Goal: Task Accomplishment & Management: Manage account settings

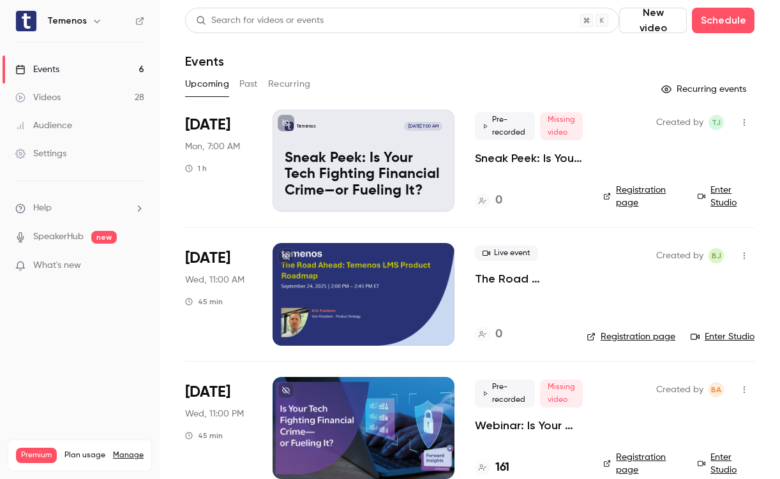
click at [721, 204] on link "Enter Studio" at bounding box center [725, 197] width 57 height 26
click at [743, 122] on icon "button" at bounding box center [743, 122] width 1 height 7
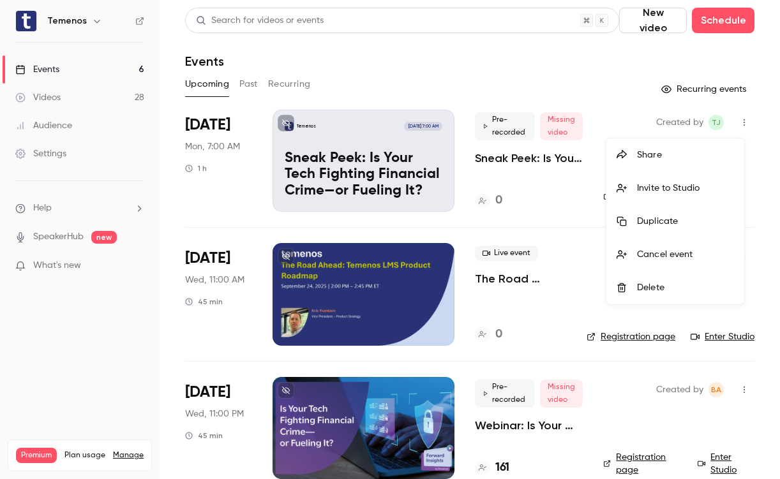
click at [615, 101] on div at bounding box center [390, 239] width 780 height 479
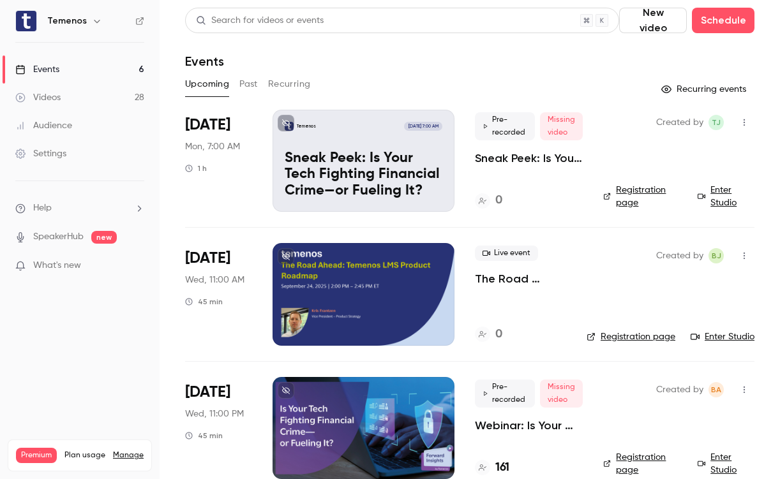
click at [449, 149] on div "Temenos [DATE] 7:00 AM Sneak Peek: Is Your Tech Fighting Financial Crime—or Fue…" at bounding box center [363, 161] width 182 height 102
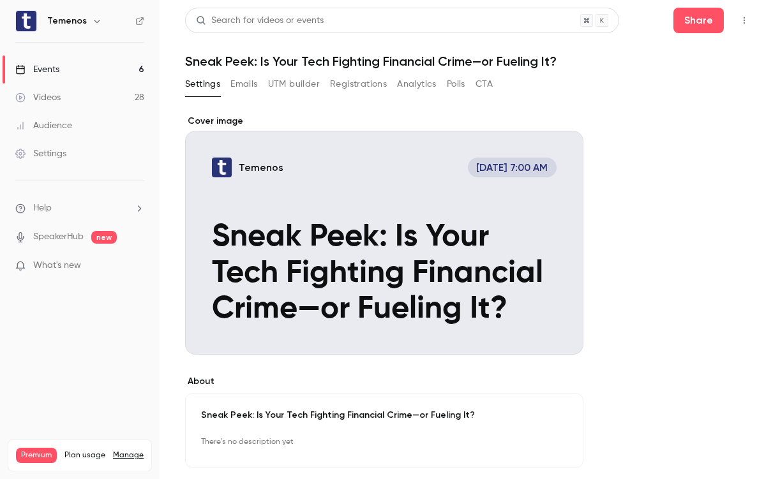
click at [561, 335] on icon "Cover image" at bounding box center [560, 332] width 14 height 10
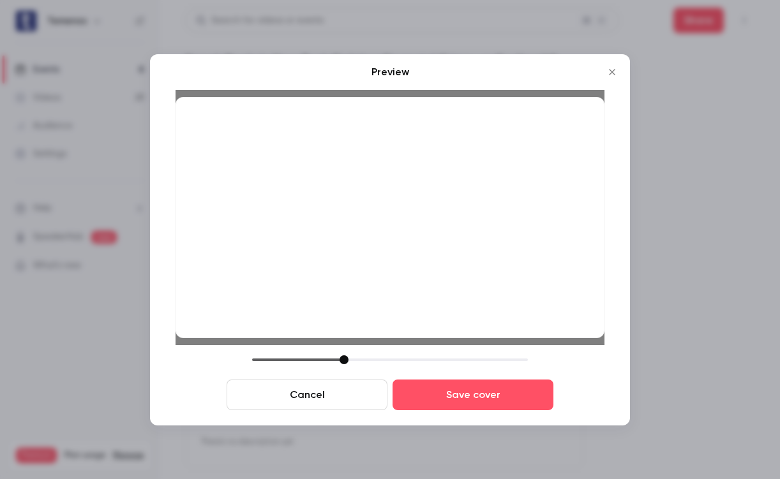
click at [345, 363] on div at bounding box center [343, 359] width 9 height 9
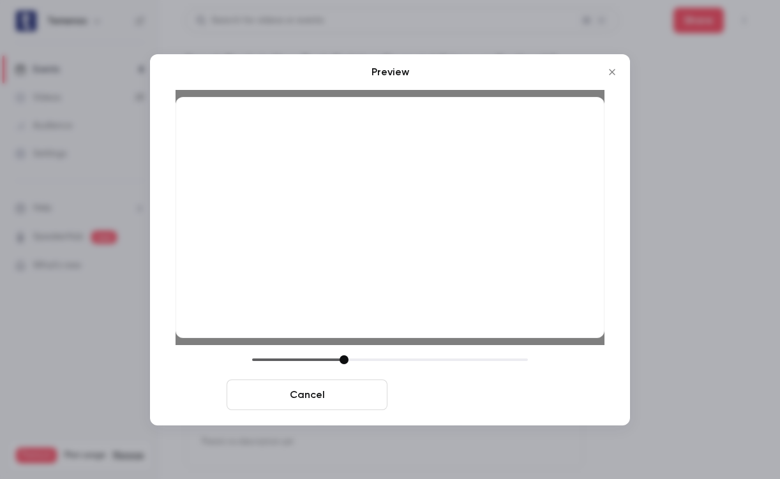
click at [441, 404] on button "Save cover" at bounding box center [472, 395] width 161 height 31
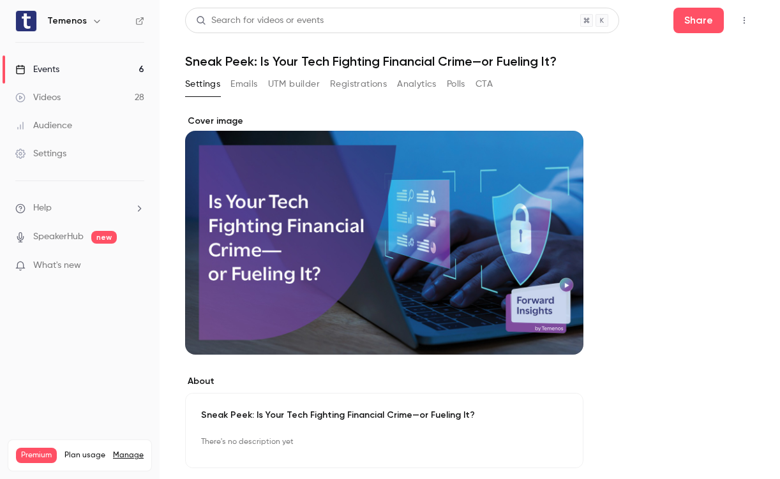
click at [79, 64] on link "Events 6" at bounding box center [80, 70] width 160 height 28
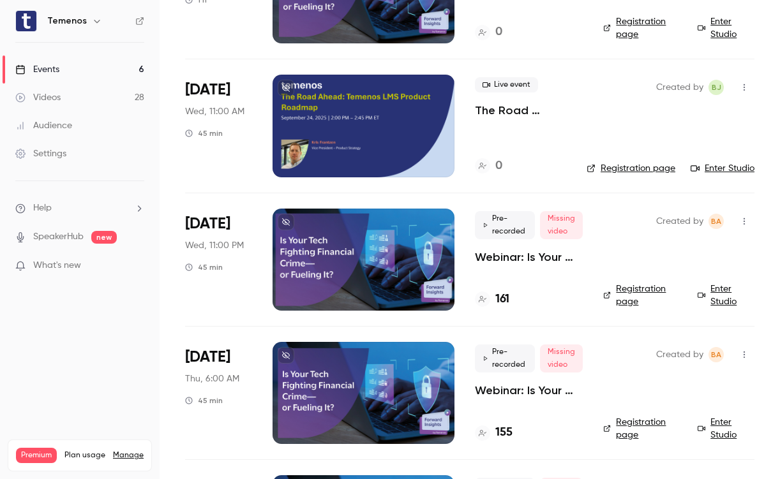
scroll to position [169, 0]
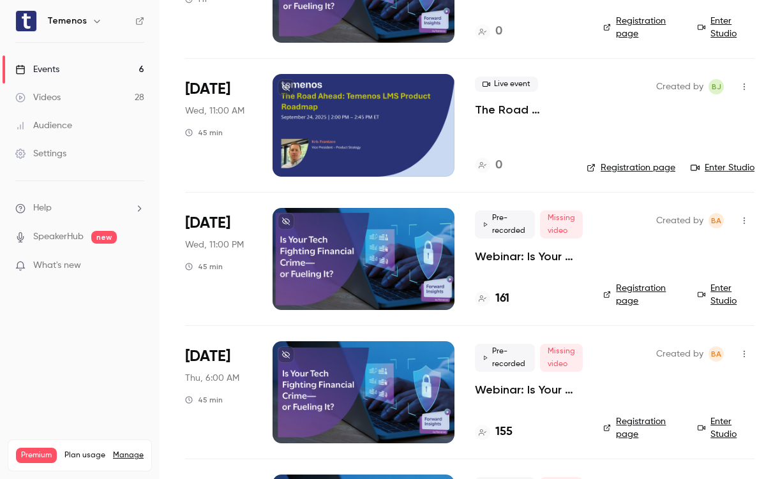
click at [434, 243] on div at bounding box center [363, 259] width 182 height 102
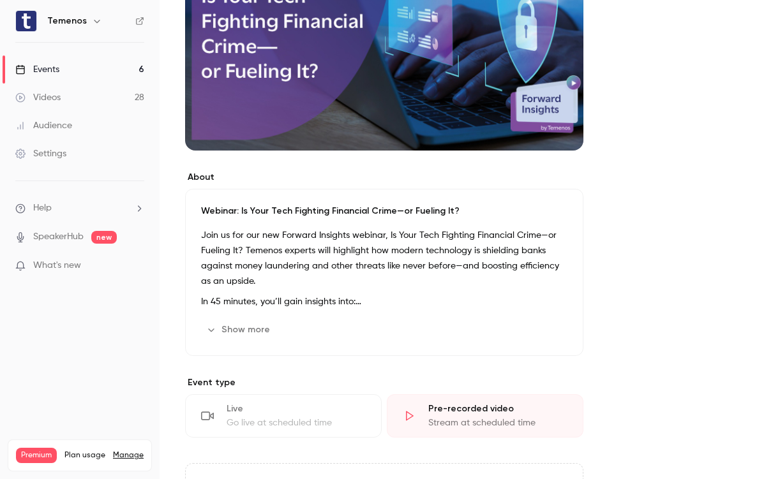
scroll to position [220, 0]
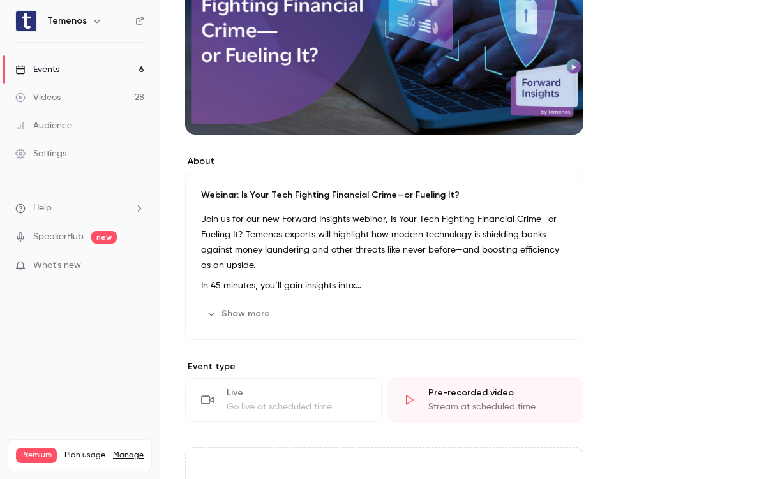
click at [257, 310] on button "Show more" at bounding box center [239, 314] width 77 height 20
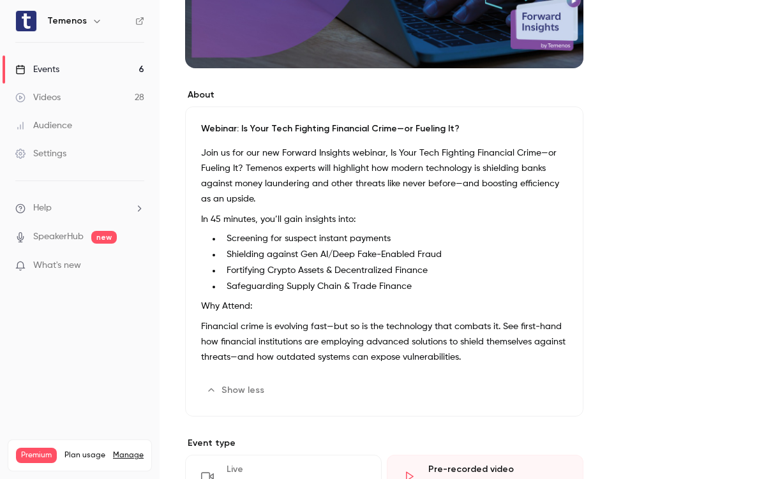
scroll to position [295, 0]
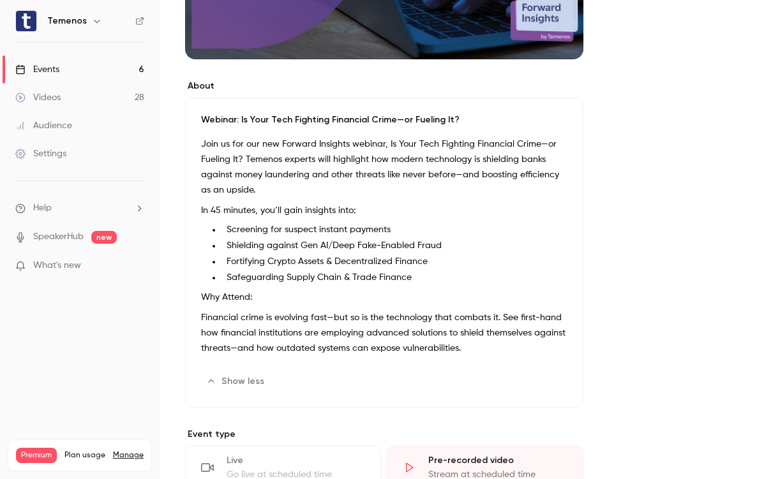
drag, startPoint x: 203, startPoint y: 123, endPoint x: 471, endPoint y: 355, distance: 354.6
click at [471, 355] on div "Webinar: Is Your Tech Fighting Financial Crime—or Fueling It? Join us for our n…" at bounding box center [384, 253] width 398 height 310
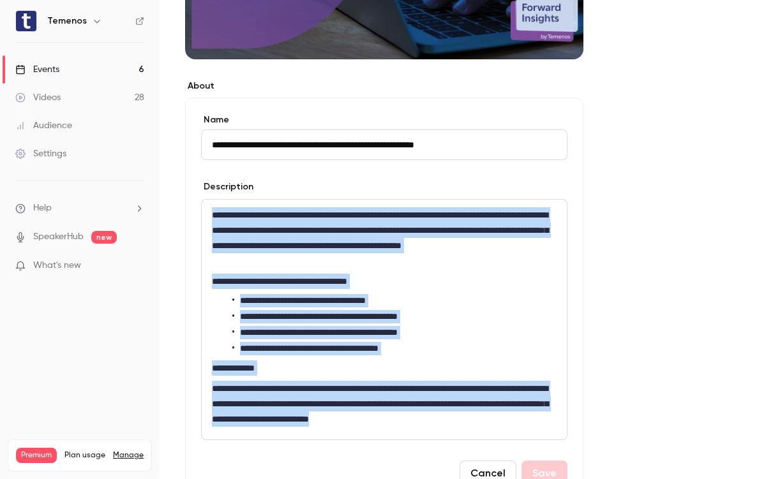
drag, startPoint x: 212, startPoint y: 213, endPoint x: 538, endPoint y: 389, distance: 370.0
click at [562, 442] on form "**********" at bounding box center [384, 300] width 366 height 373
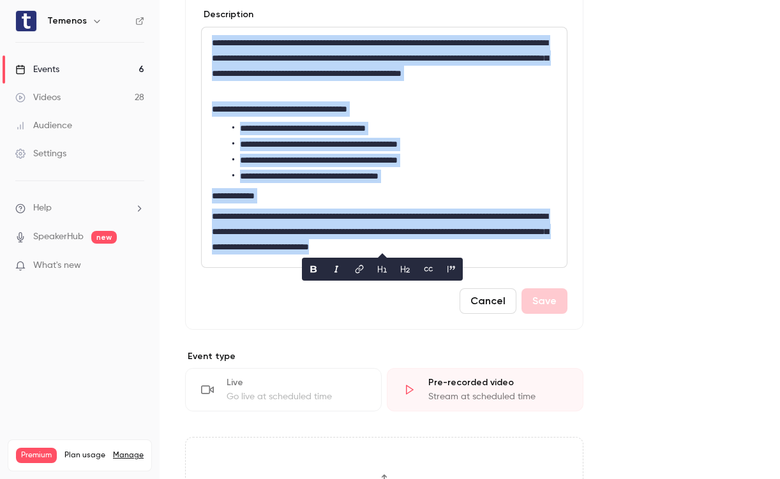
scroll to position [467, 0]
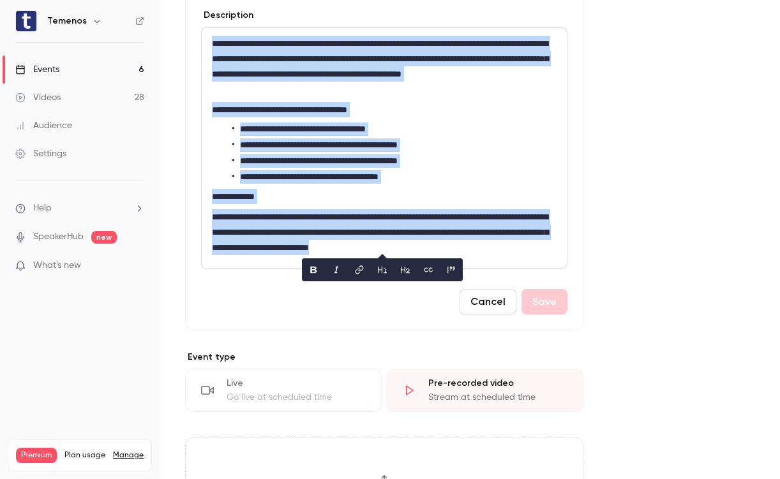
copy div "**********"
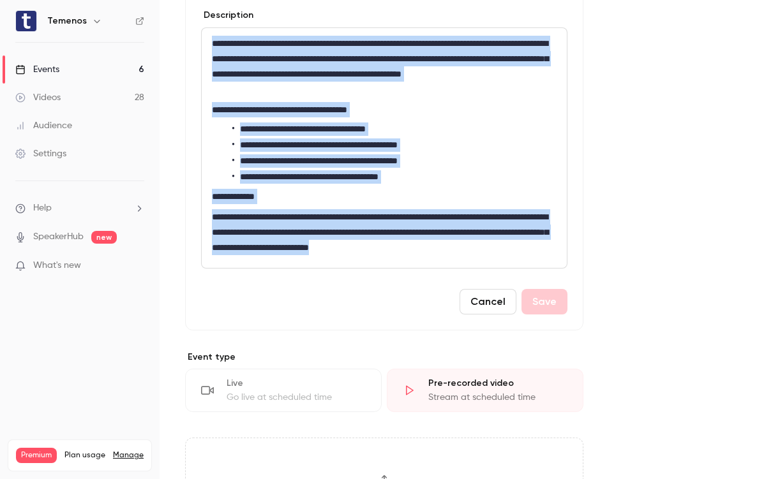
click at [66, 74] on link "Events 6" at bounding box center [80, 70] width 160 height 28
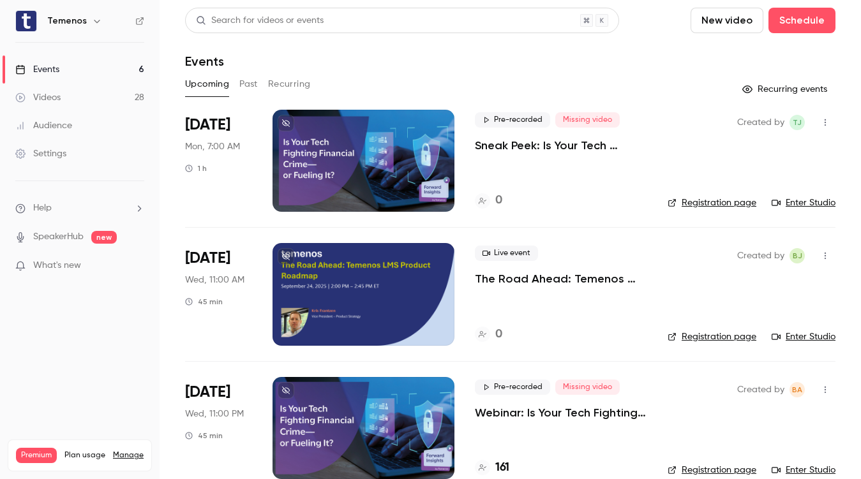
click at [394, 131] on div at bounding box center [363, 161] width 182 height 102
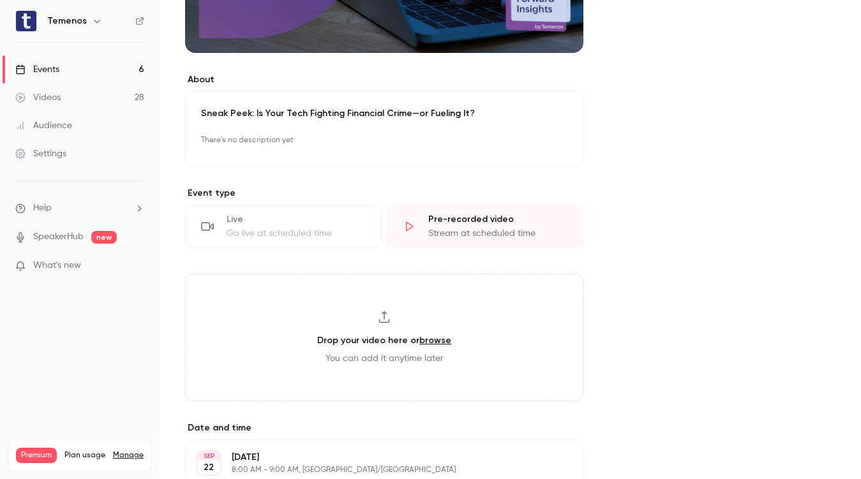
scroll to position [219, 0]
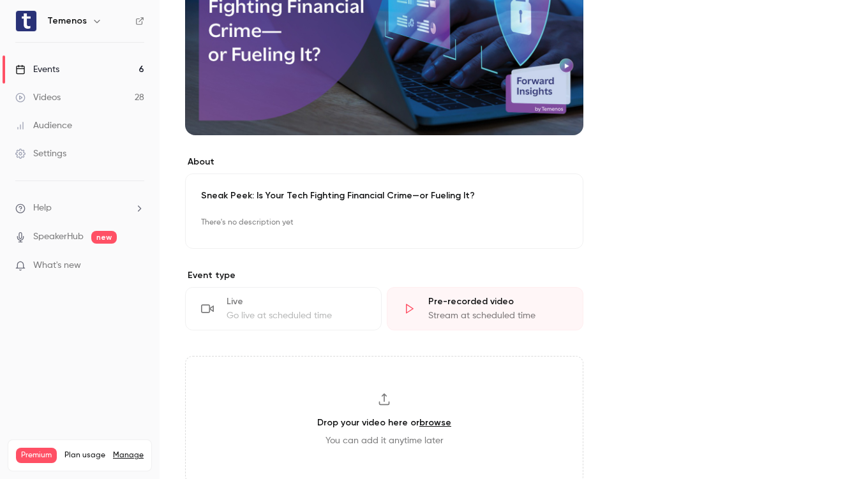
click at [363, 218] on p "There's no description yet" at bounding box center [384, 222] width 366 height 20
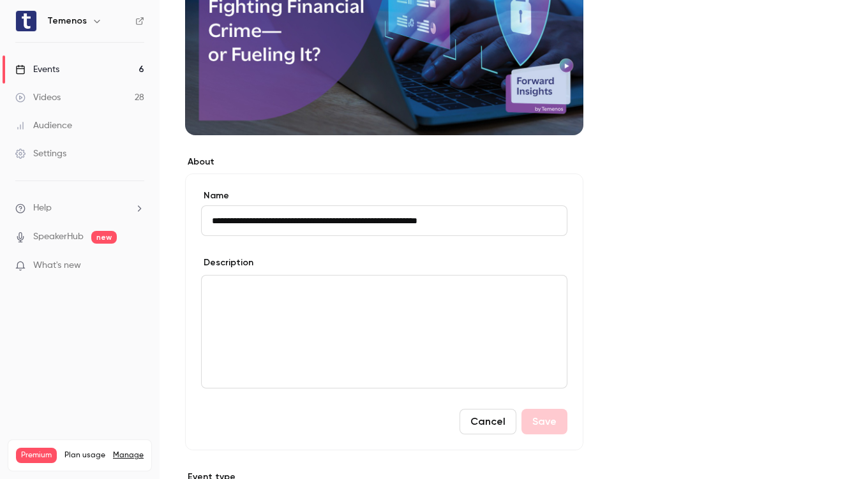
click at [332, 295] on p "editor" at bounding box center [384, 290] width 345 height 15
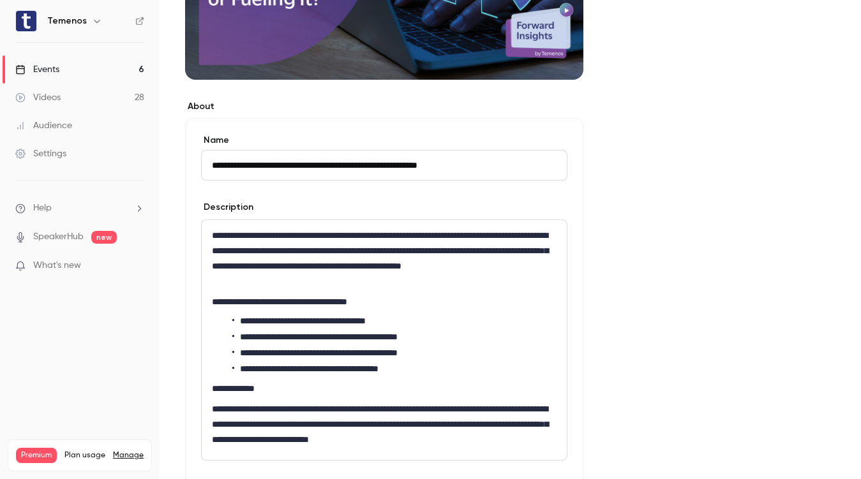
scroll to position [281, 0]
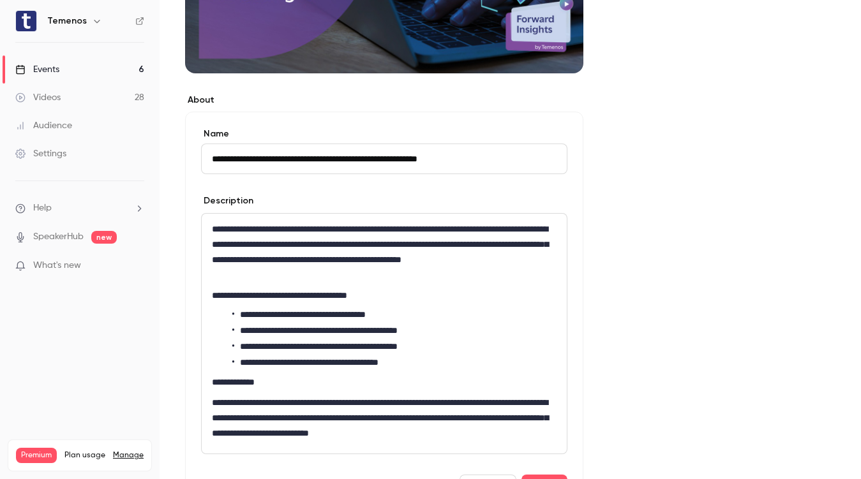
click at [351, 328] on li "**********" at bounding box center [394, 330] width 324 height 13
click at [430, 331] on li "**********" at bounding box center [394, 330] width 324 height 13
click at [353, 359] on li "**********" at bounding box center [394, 362] width 324 height 13
click at [286, 346] on li "**********" at bounding box center [394, 346] width 324 height 13
click at [303, 362] on li "**********" at bounding box center [394, 362] width 324 height 13
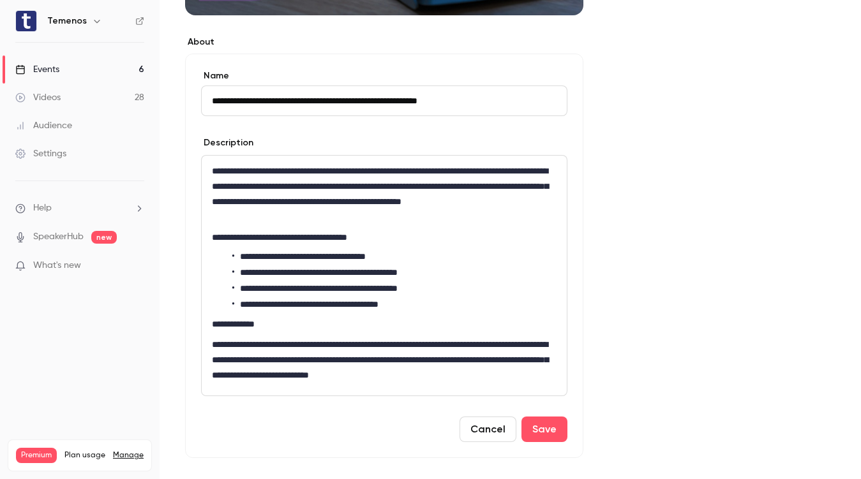
scroll to position [344, 0]
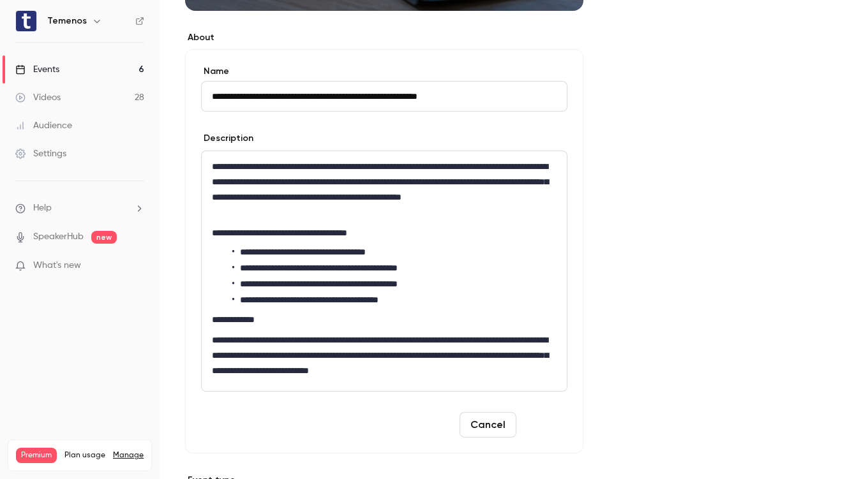
click at [557, 426] on button "Save" at bounding box center [544, 425] width 46 height 26
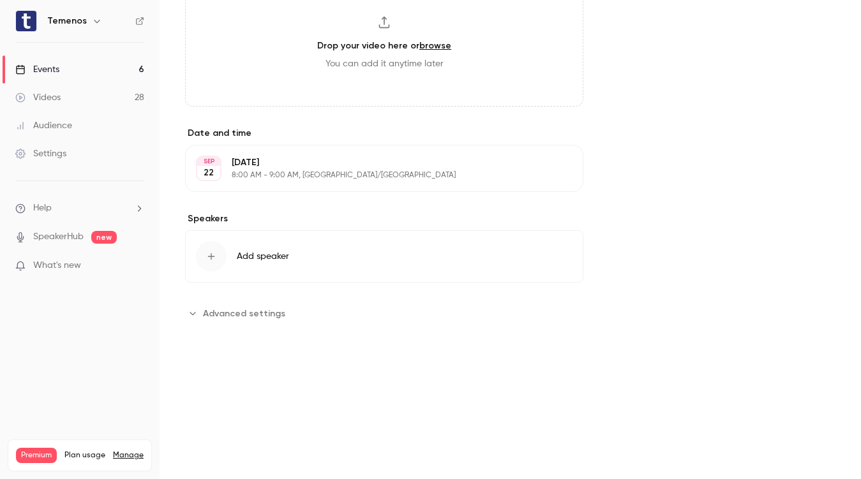
scroll to position [571, 0]
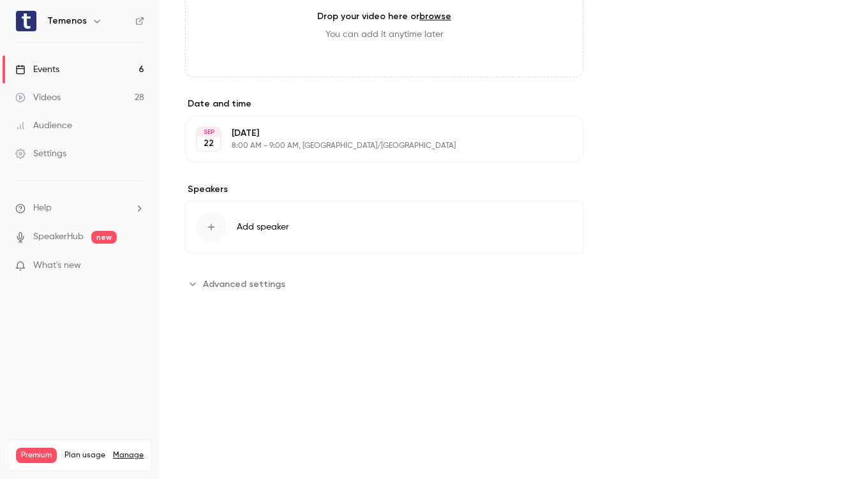
click at [297, 221] on button "Add speaker" at bounding box center [384, 227] width 398 height 52
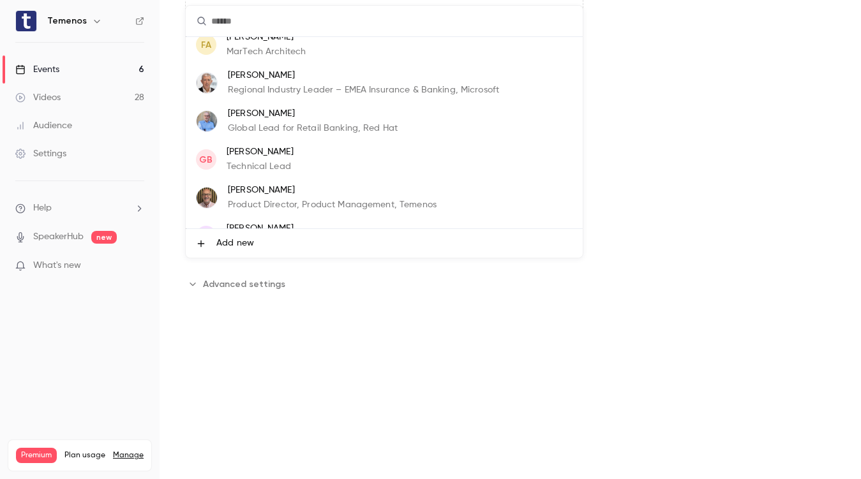
scroll to position [77, 0]
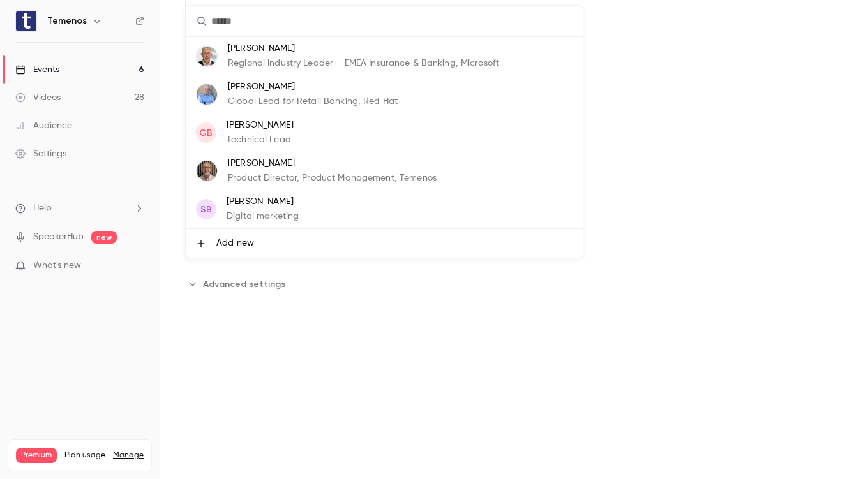
click at [428, 172] on p "Product Director, Product Management, Temenos" at bounding box center [332, 178] width 209 height 13
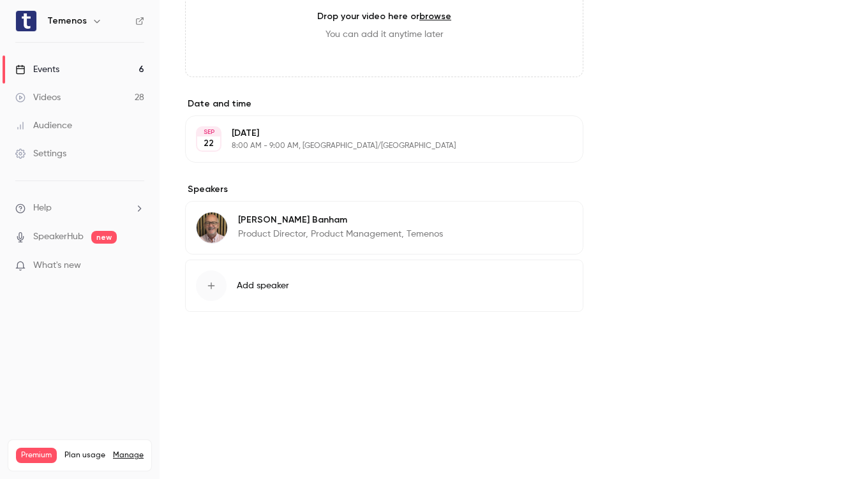
click at [263, 285] on span "Add speaker" at bounding box center [263, 285] width 52 height 13
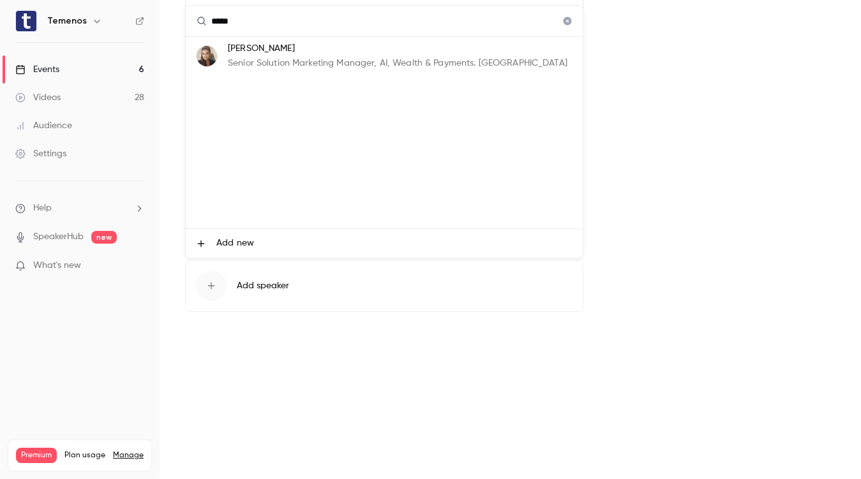
type input "*****"
click at [322, 68] on p "Senior Solution Marketing Manager, AI, Wealth & Payments. [GEOGRAPHIC_DATA]" at bounding box center [397, 63] width 339 height 13
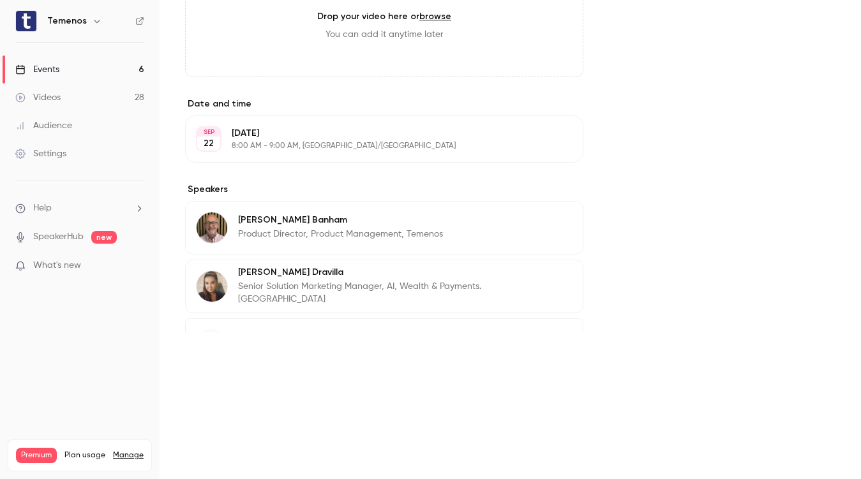
click at [311, 180] on div "About Sneak Peek: Is Your Tech Fighting Financial Crime—or Fueling It? Join us …" at bounding box center [384, 34] width 398 height 754
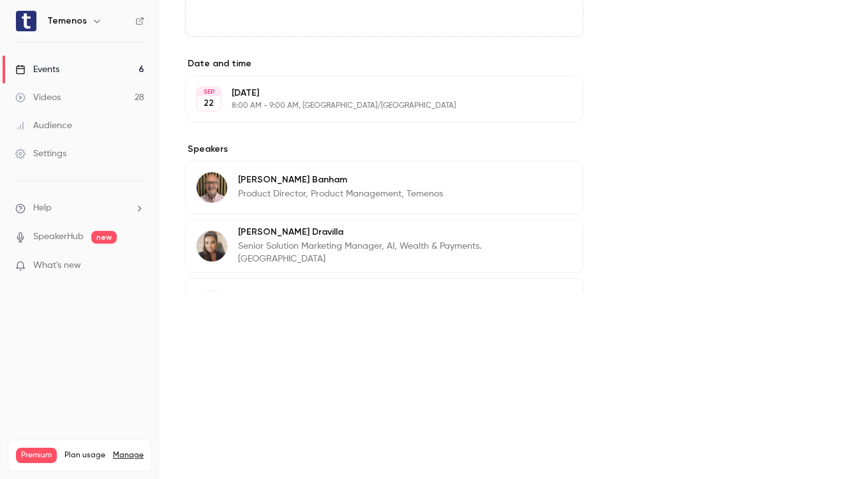
scroll to position [189, 0]
click at [366, 295] on div "Search for videos or events Share Sneak Peek: Is Your Tech Fighting Financial C…" at bounding box center [510, 239] width 701 height 479
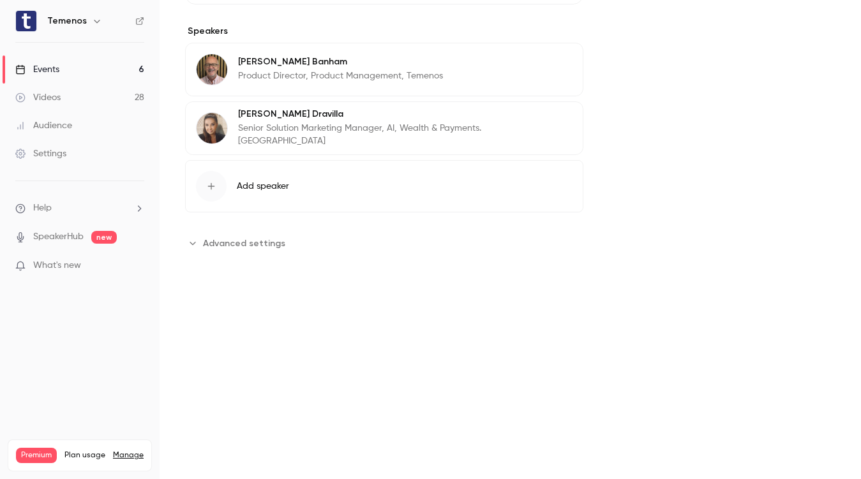
scroll to position [688, 0]
click at [278, 185] on span "Add speaker" at bounding box center [263, 185] width 52 height 13
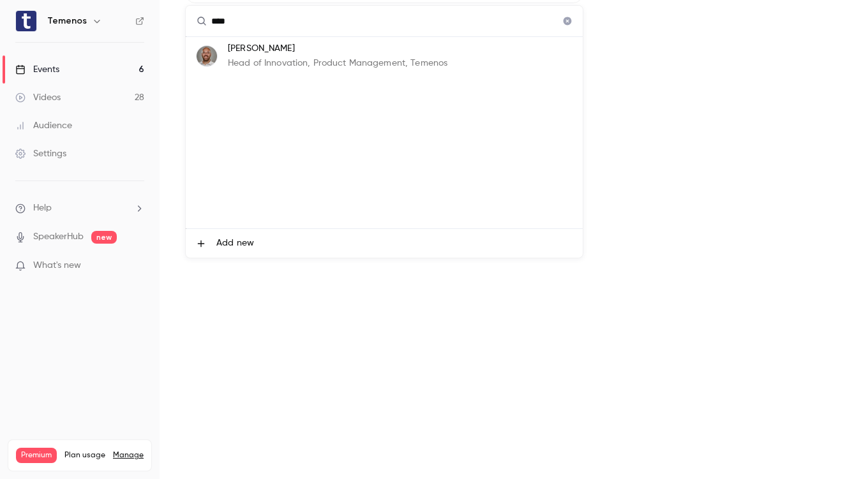
type input "****"
click at [308, 54] on p "[PERSON_NAME]" at bounding box center [337, 48] width 219 height 13
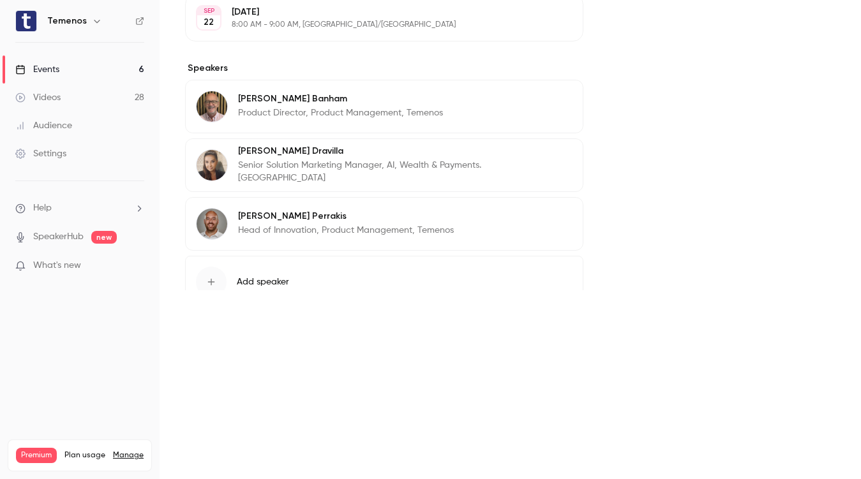
scroll to position [647, 0]
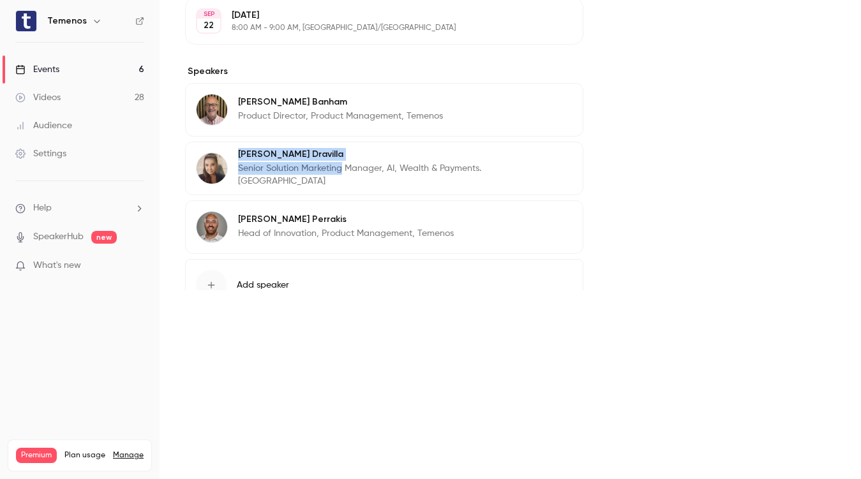
drag, startPoint x: 340, startPoint y: 174, endPoint x: 377, endPoint y: 147, distance: 45.7
click at [377, 147] on div "[PERSON_NAME] Senior Solution Marketing Manager, AI, Wealth & Payments. Temenos…" at bounding box center [384, 169] width 398 height 54
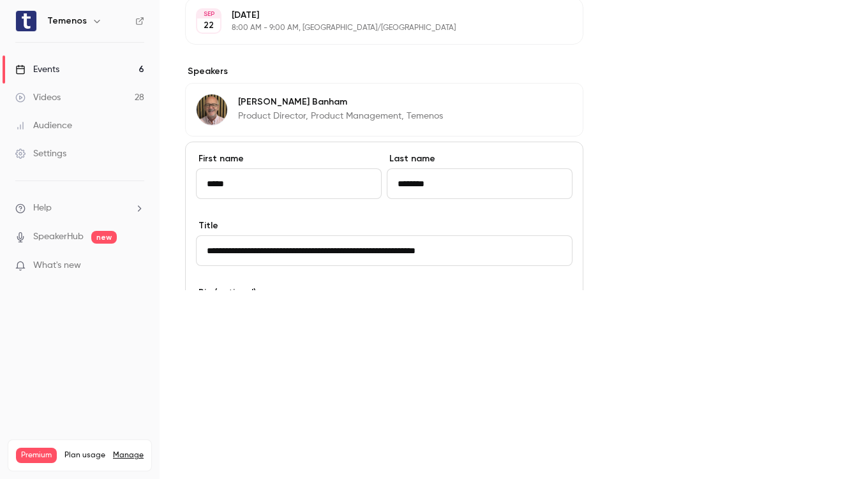
click at [451, 253] on input "**********" at bounding box center [384, 250] width 376 height 31
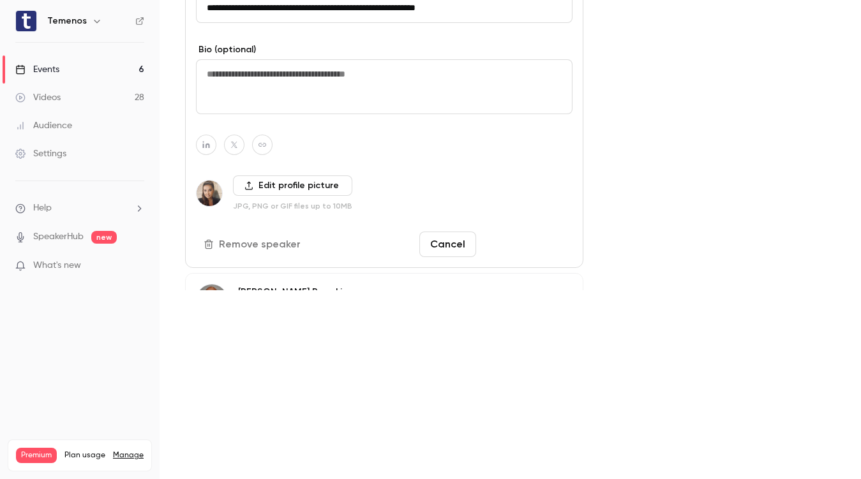
type input "**********"
click at [558, 247] on button "Save changes" at bounding box center [526, 245] width 91 height 26
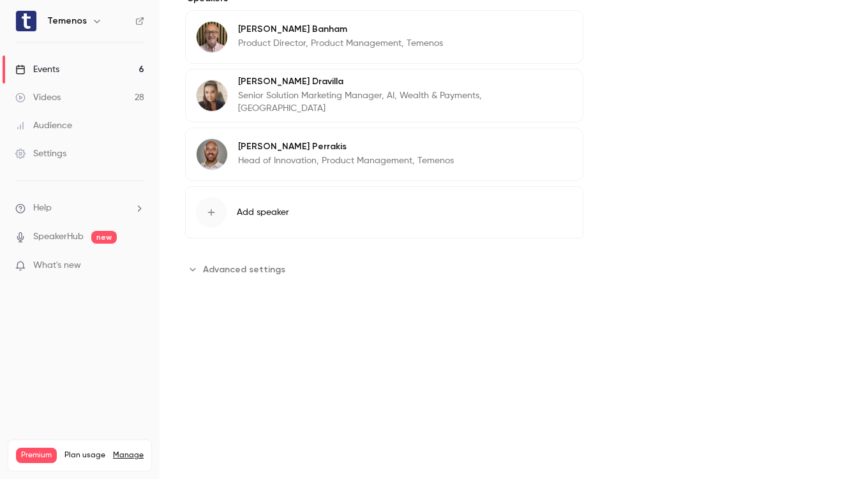
scroll to position [168, 0]
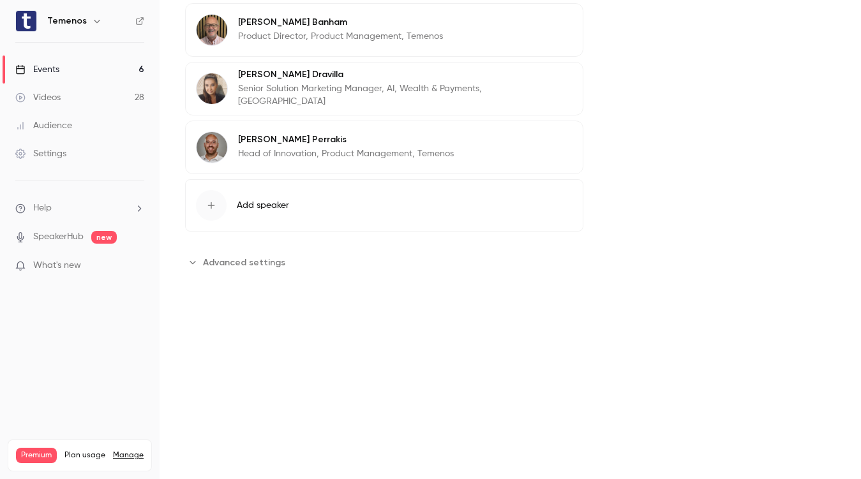
click at [269, 259] on span "Advanced settings" at bounding box center [244, 262] width 82 height 13
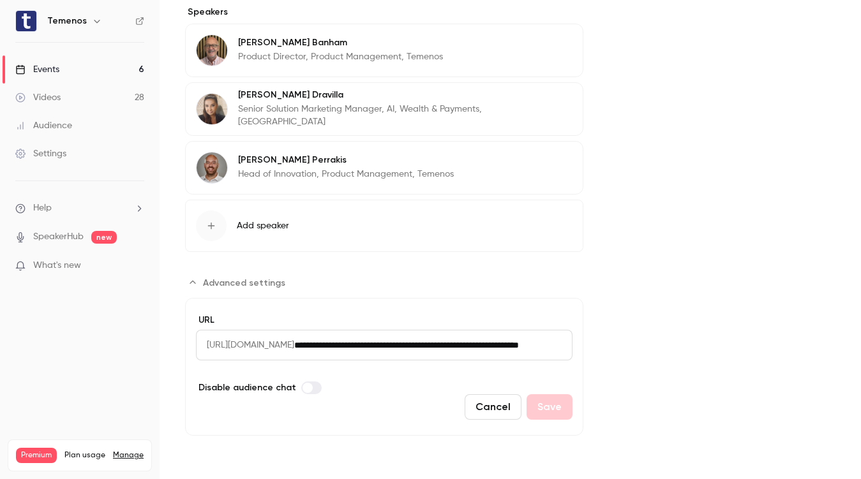
scroll to position [0, 0]
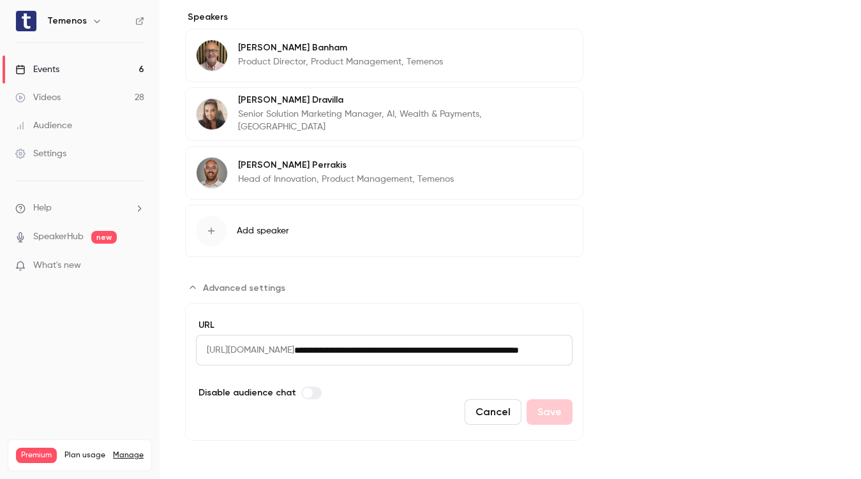
click at [72, 76] on link "Events 6" at bounding box center [80, 70] width 160 height 28
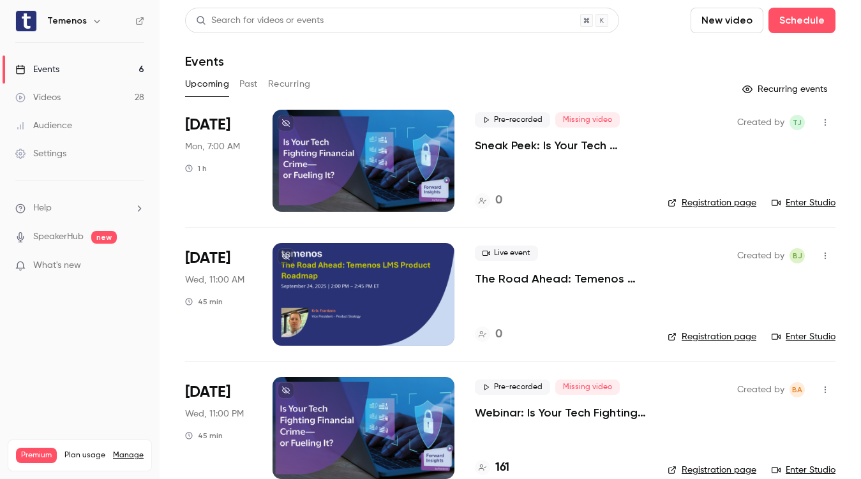
click at [443, 160] on div at bounding box center [363, 161] width 182 height 102
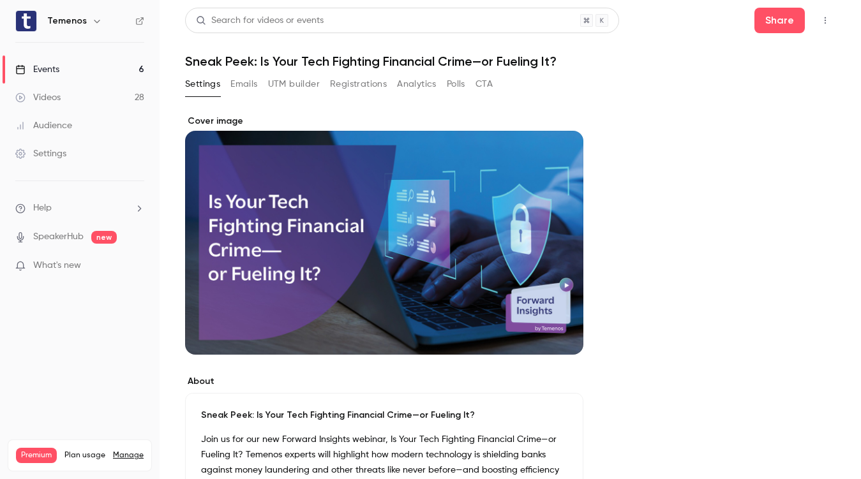
click at [254, 87] on button "Emails" at bounding box center [243, 84] width 27 height 20
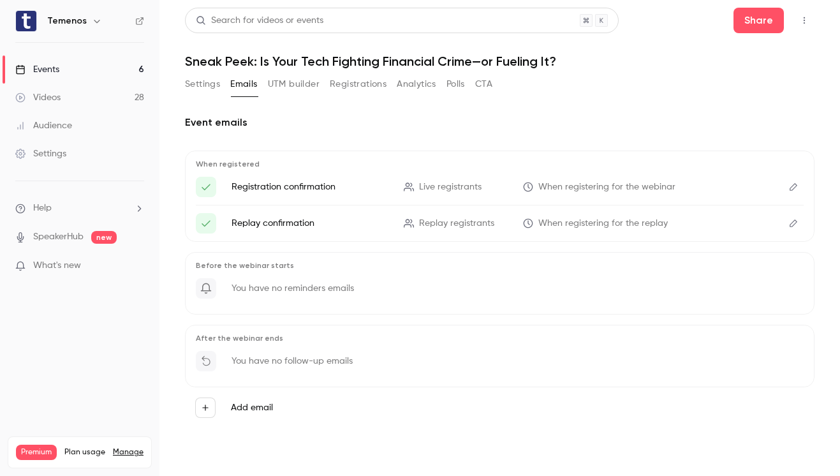
click at [309, 83] on button "UTM builder" at bounding box center [294, 84] width 52 height 20
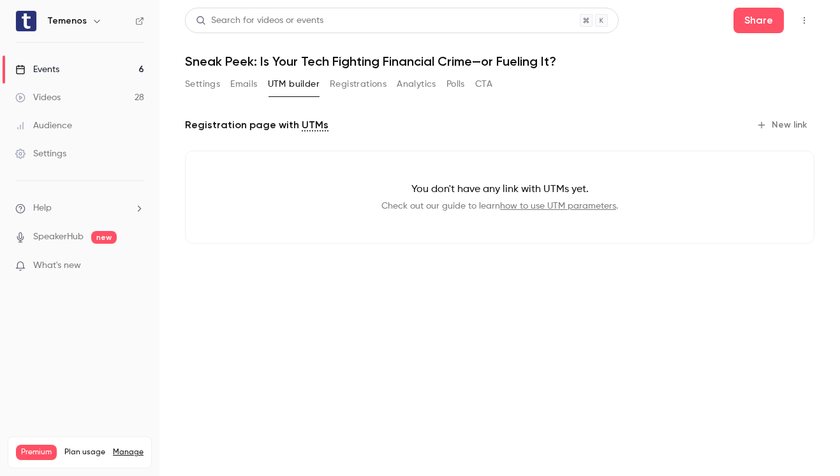
click at [354, 83] on button "Registrations" at bounding box center [358, 84] width 57 height 20
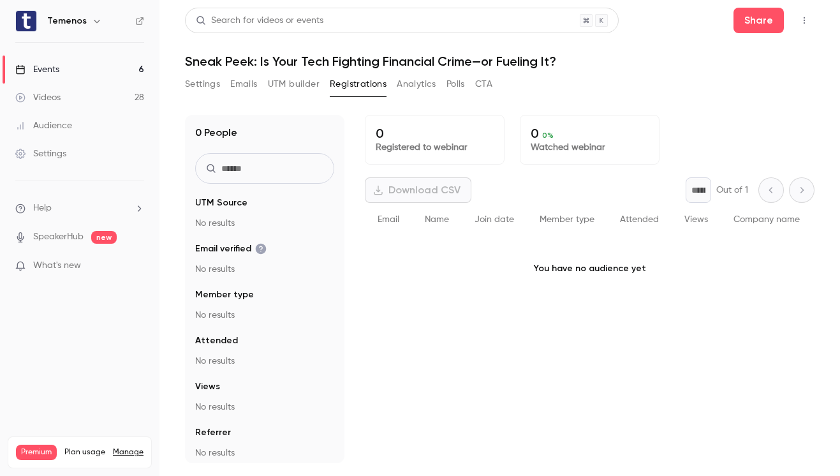
click at [412, 83] on button "Analytics" at bounding box center [417, 84] width 40 height 20
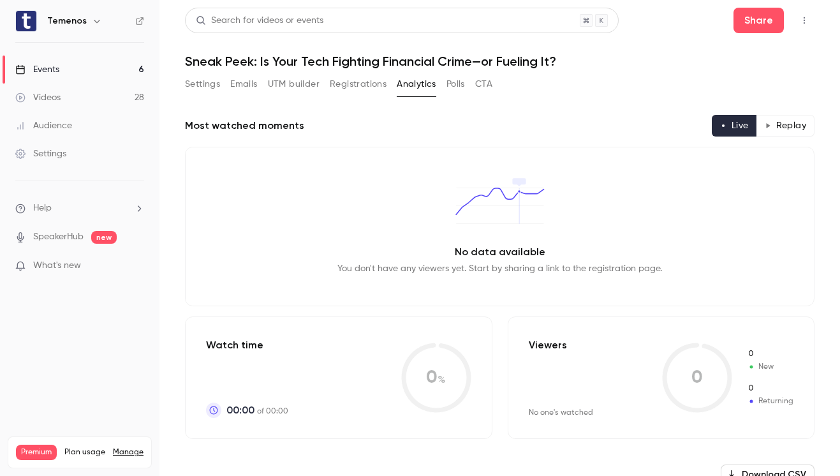
click at [493, 83] on button "CTA" at bounding box center [483, 84] width 17 height 20
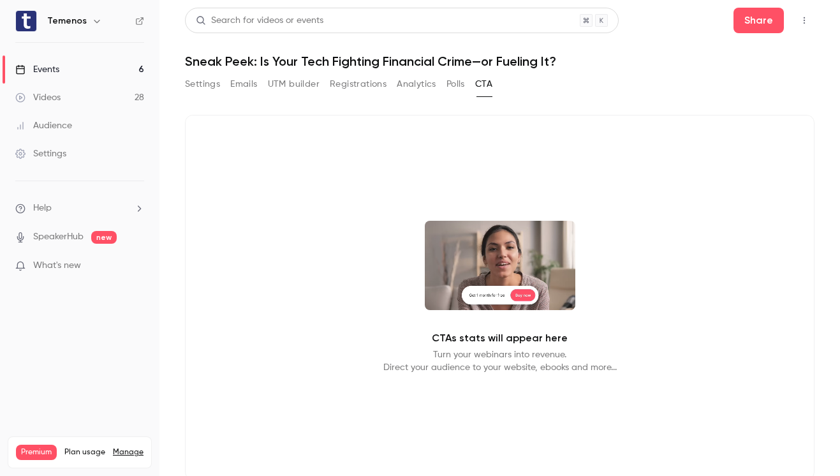
click at [242, 87] on button "Emails" at bounding box center [243, 84] width 27 height 20
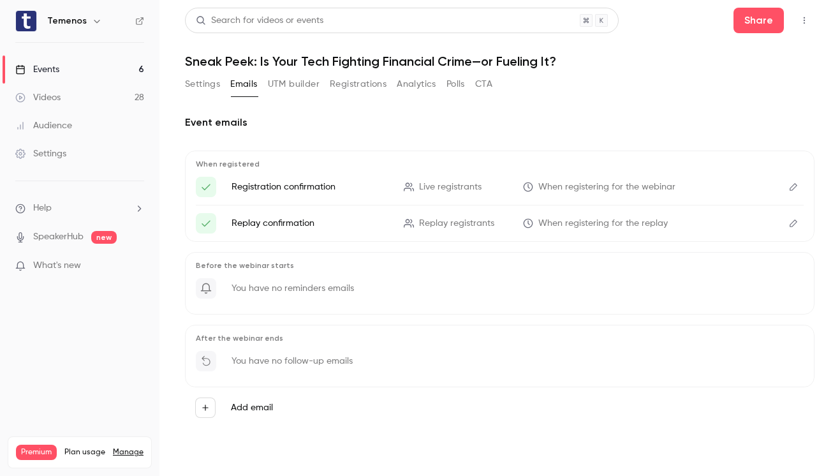
click at [198, 85] on button "Settings" at bounding box center [202, 84] width 35 height 20
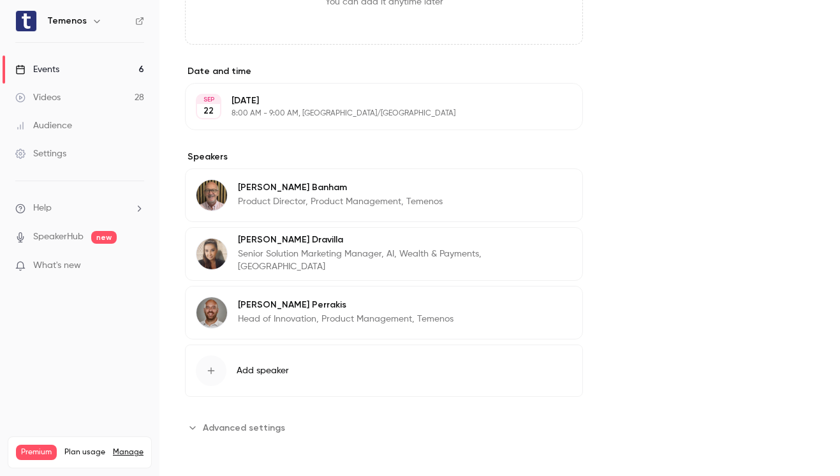
scroll to position [192, 0]
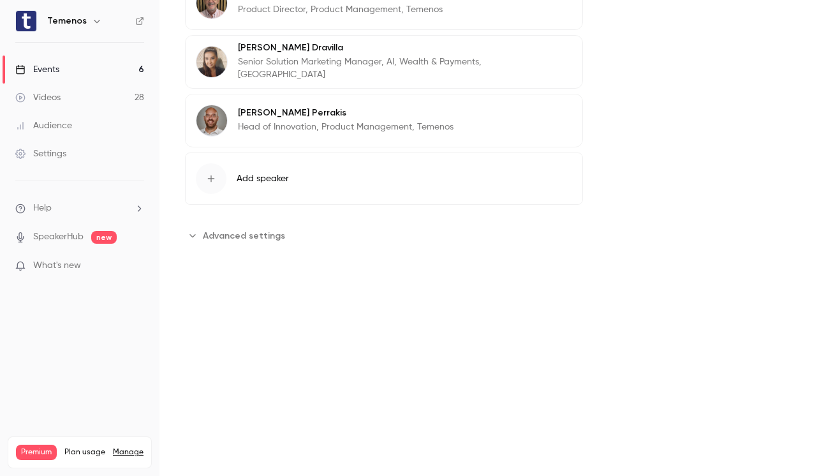
click at [272, 236] on span "Advanced settings" at bounding box center [244, 235] width 82 height 13
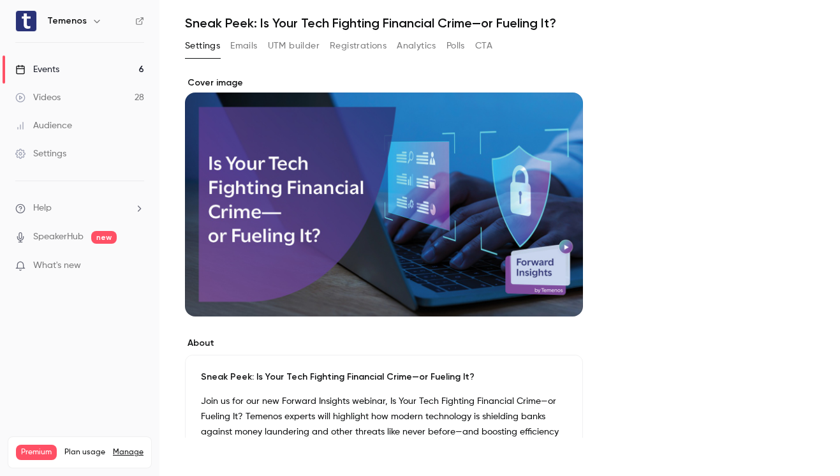
scroll to position [0, 0]
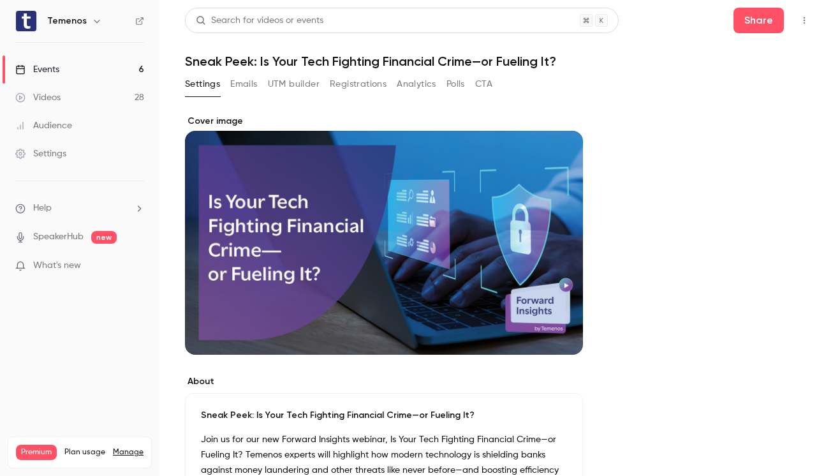
click at [278, 82] on button "UTM builder" at bounding box center [294, 84] width 52 height 20
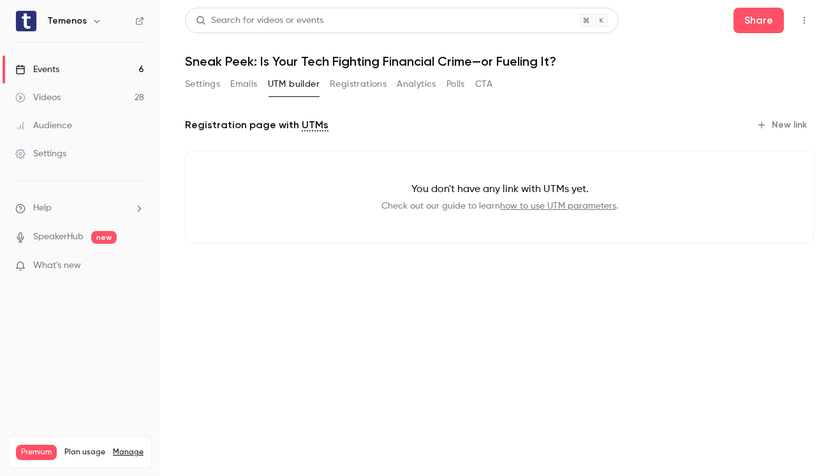
click at [255, 84] on button "Emails" at bounding box center [243, 84] width 27 height 20
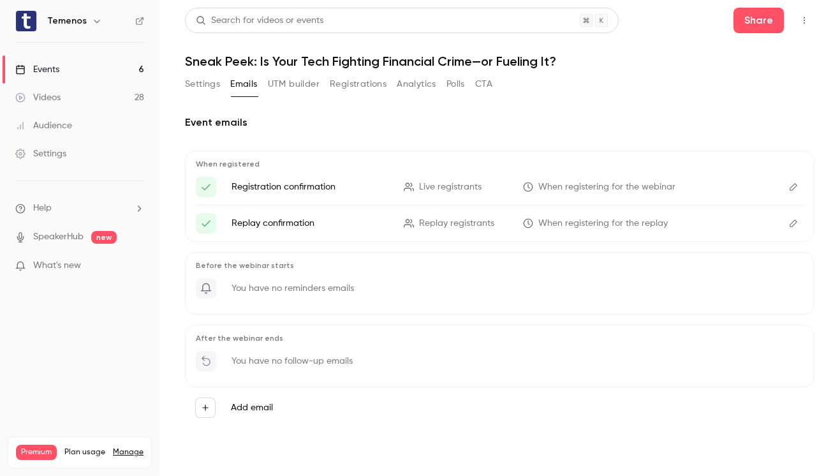
click at [344, 87] on button "Registrations" at bounding box center [358, 84] width 57 height 20
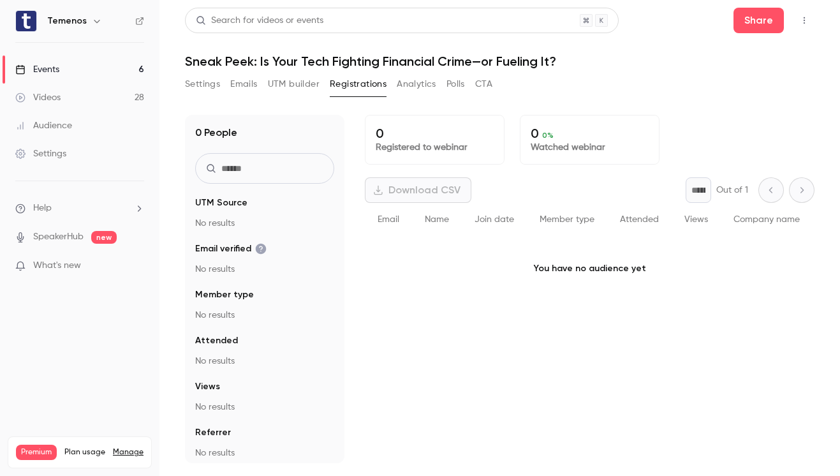
click at [413, 85] on button "Analytics" at bounding box center [417, 84] width 40 height 20
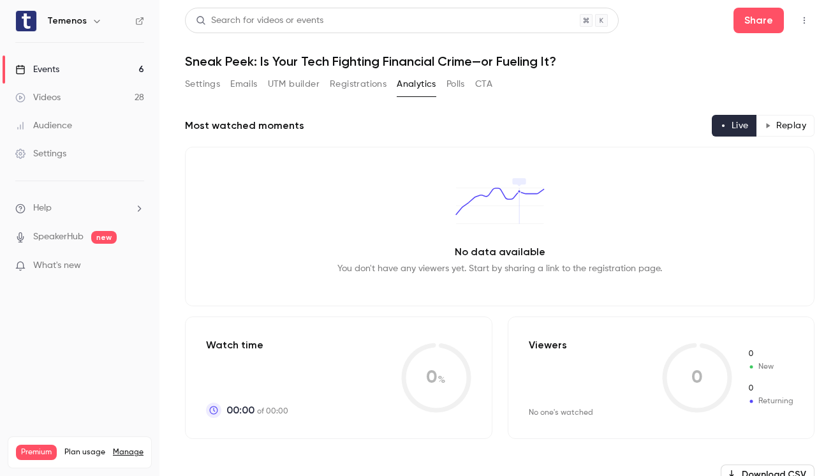
click at [449, 83] on button "Polls" at bounding box center [456, 84] width 19 height 20
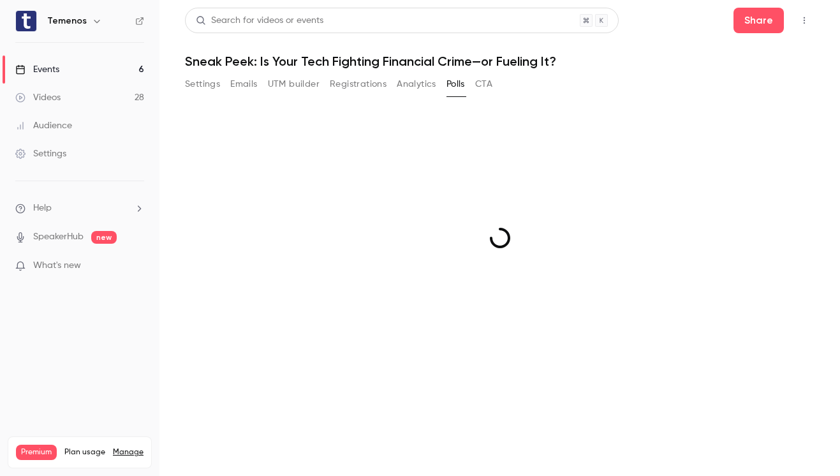
click at [487, 82] on button "CTA" at bounding box center [483, 84] width 17 height 20
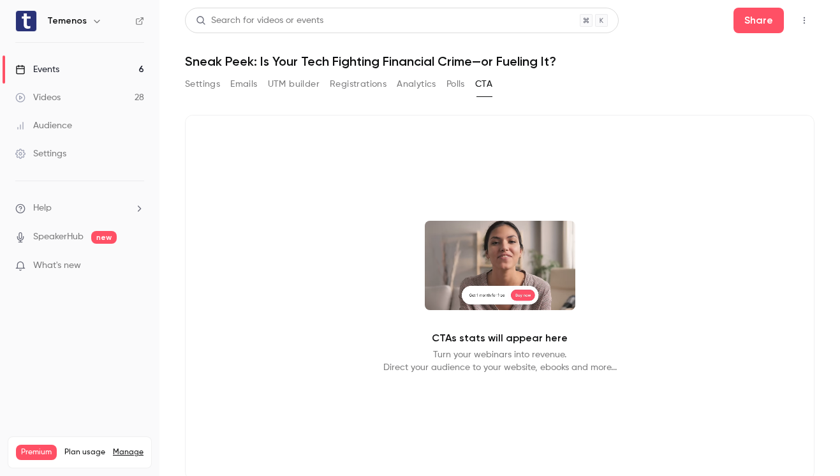
click at [242, 86] on button "Emails" at bounding box center [243, 84] width 27 height 20
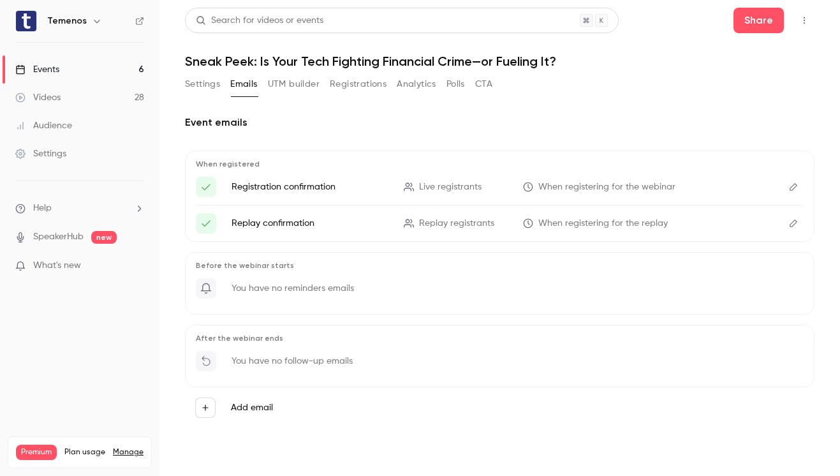
click at [211, 84] on button "Settings" at bounding box center [202, 84] width 35 height 20
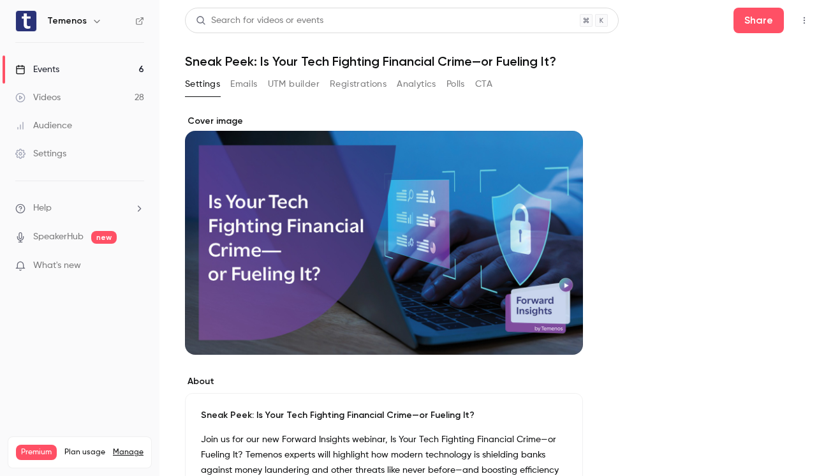
click at [84, 69] on link "Events 6" at bounding box center [80, 70] width 160 height 28
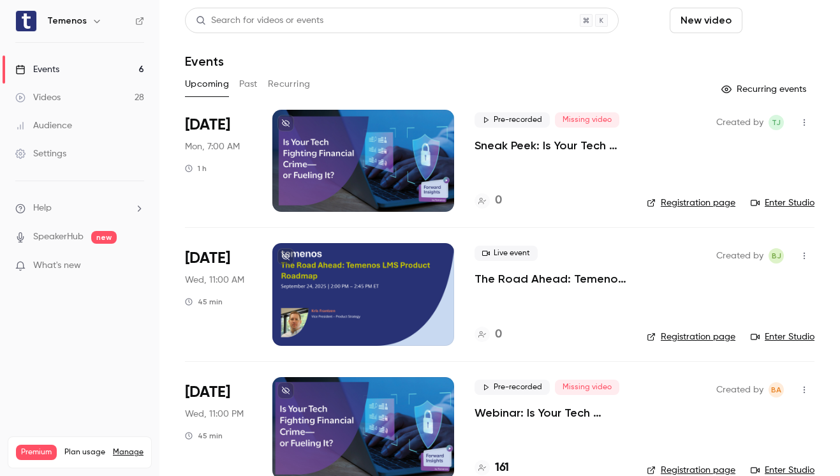
click at [758, 24] on button "Schedule" at bounding box center [781, 21] width 67 height 26
click at [746, 49] on div "One time event" at bounding box center [745, 55] width 97 height 13
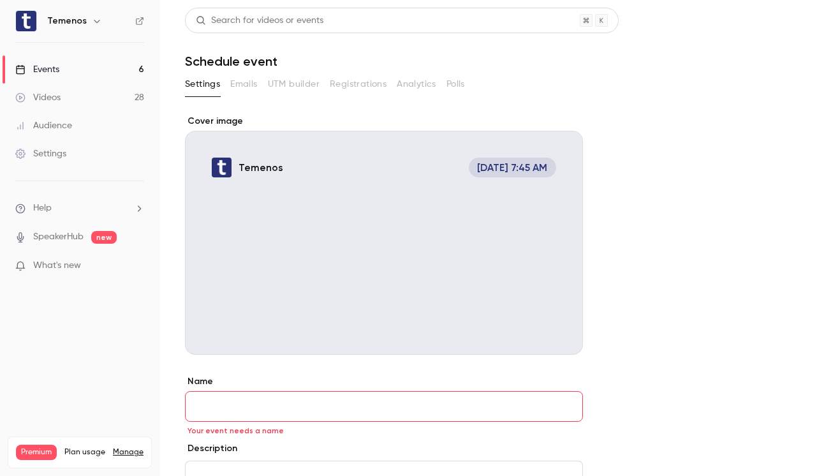
click at [89, 76] on link "Events 6" at bounding box center [80, 70] width 160 height 28
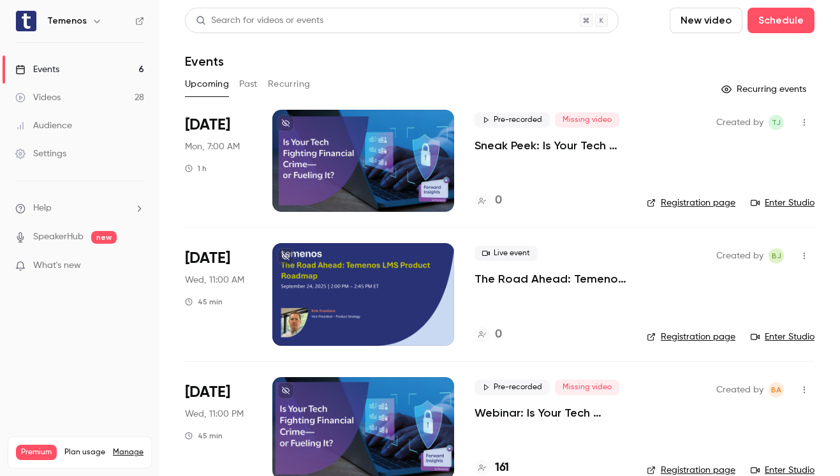
click at [501, 146] on p "Sneak Peek: Is Your Tech Fighting Financial Crime—or Fueling It?" at bounding box center [551, 145] width 152 height 15
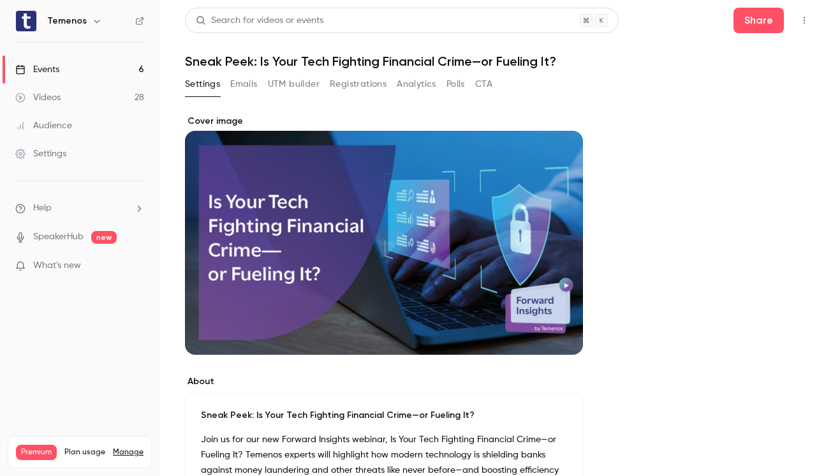
click at [247, 92] on button "Emails" at bounding box center [243, 84] width 27 height 20
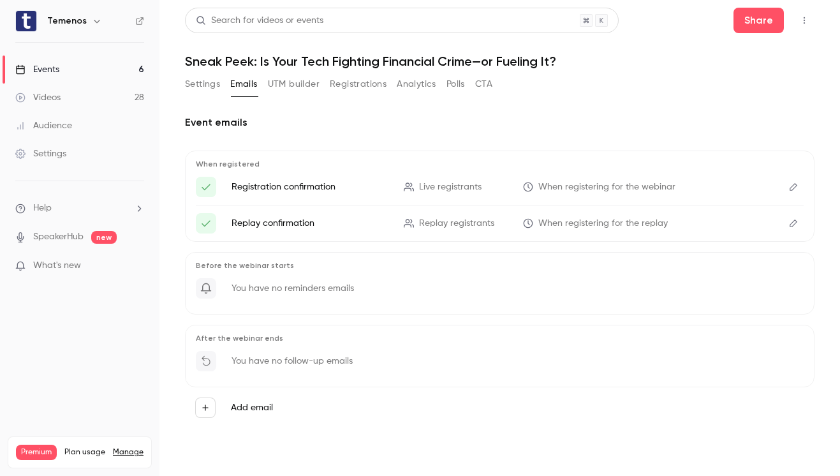
click at [274, 91] on button "UTM builder" at bounding box center [294, 84] width 52 height 20
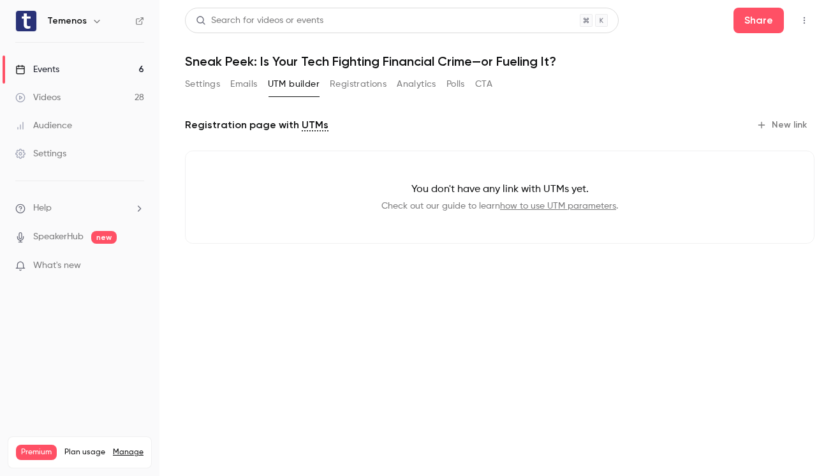
click at [348, 89] on button "Registrations" at bounding box center [358, 84] width 57 height 20
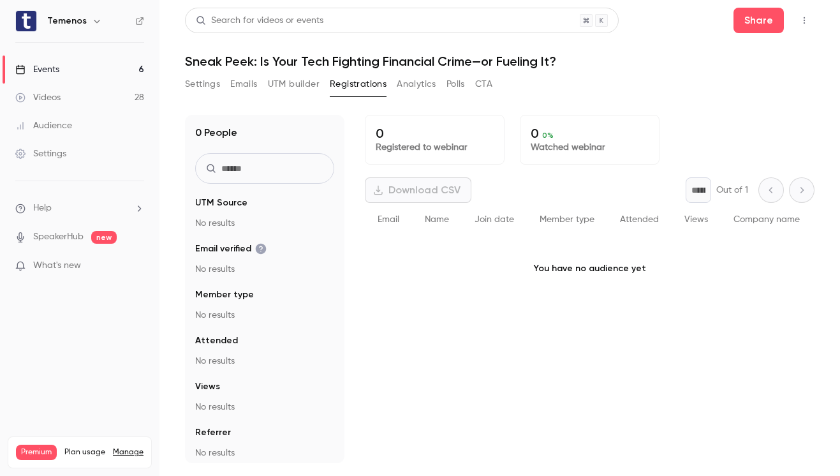
click at [416, 86] on button "Analytics" at bounding box center [417, 84] width 40 height 20
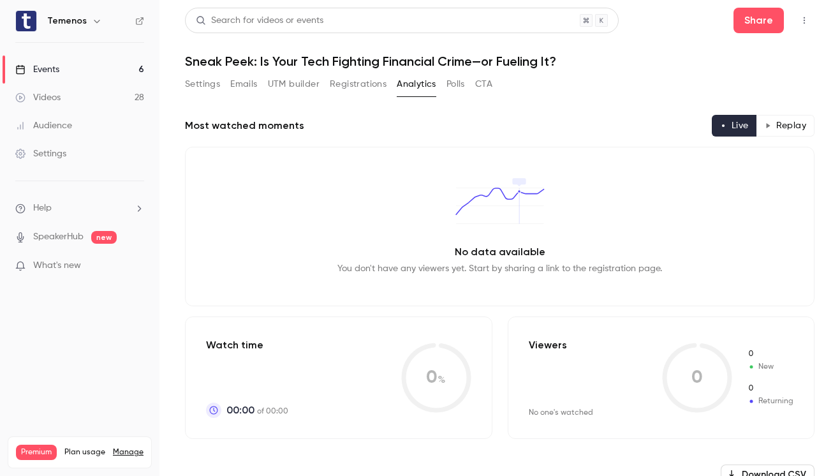
click at [449, 86] on button "Polls" at bounding box center [456, 84] width 19 height 20
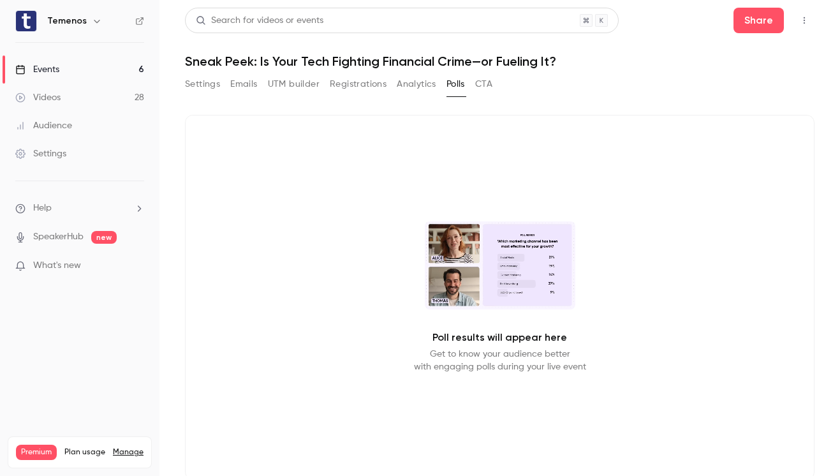
click at [214, 86] on button "Settings" at bounding box center [202, 84] width 35 height 20
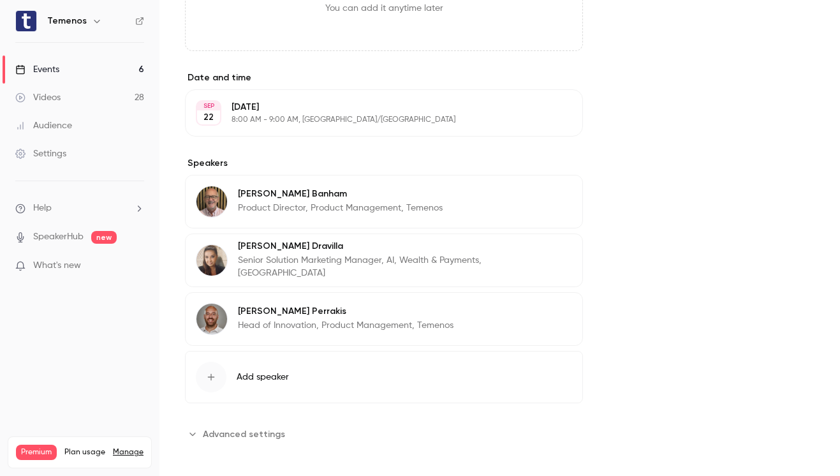
scroll to position [750, 0]
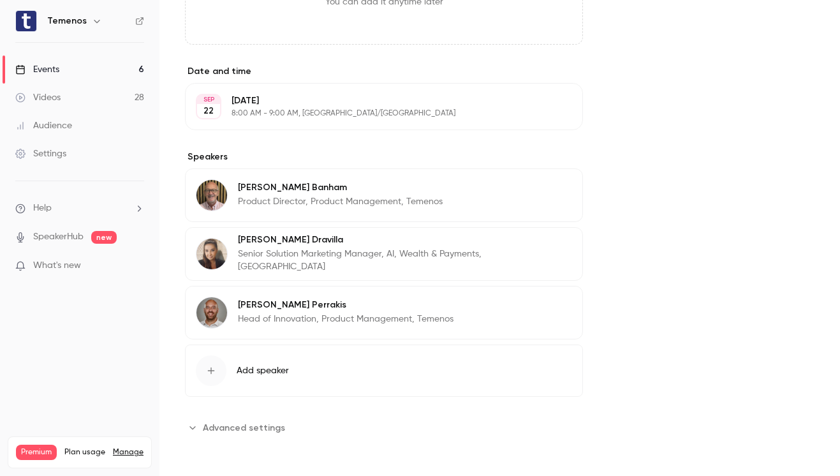
click at [253, 422] on span "Advanced settings" at bounding box center [244, 427] width 82 height 13
click at [251, 424] on span "Advanced settings" at bounding box center [244, 427] width 82 height 13
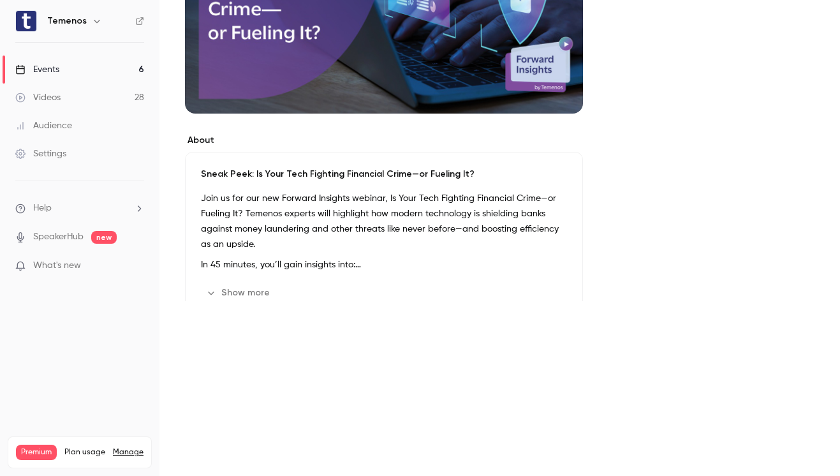
scroll to position [0, 0]
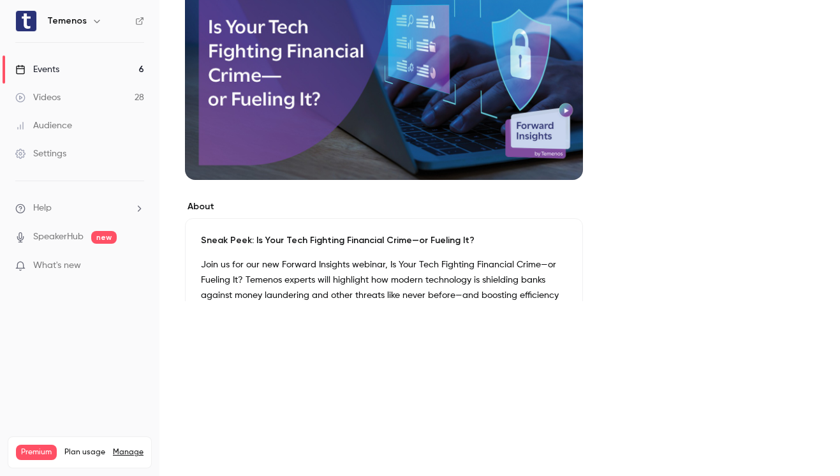
click at [84, 75] on link "Events 6" at bounding box center [80, 70] width 160 height 28
